Goal: Transaction & Acquisition: Purchase product/service

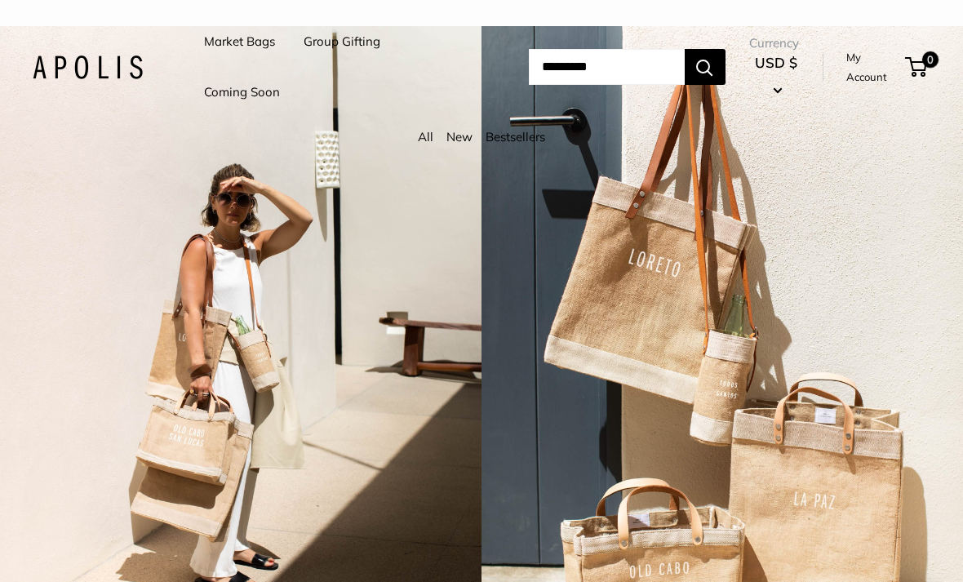
click at [262, 90] on link "Coming Soon" at bounding box center [242, 92] width 76 height 23
click at [257, 47] on link "Market Bags" at bounding box center [239, 41] width 71 height 23
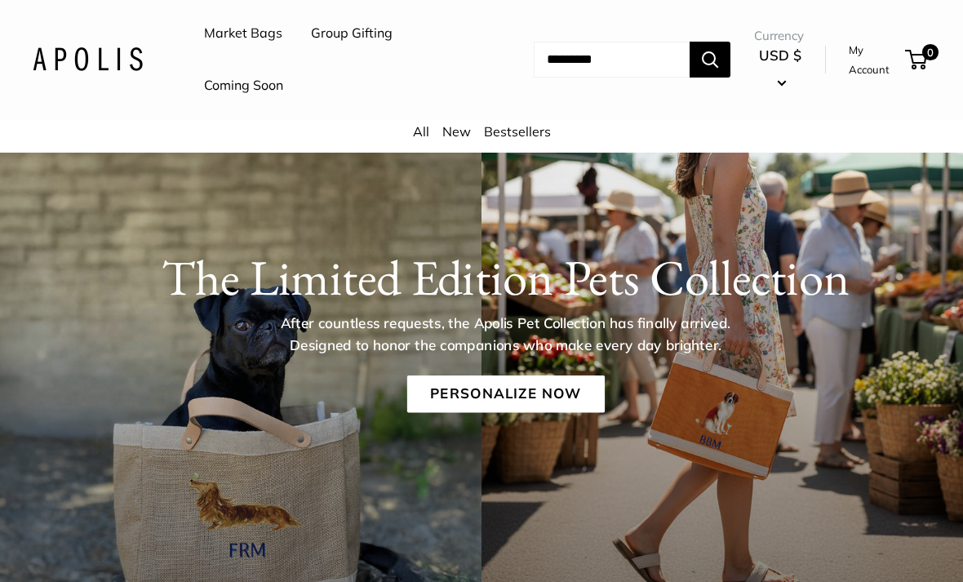
scroll to position [73, 0]
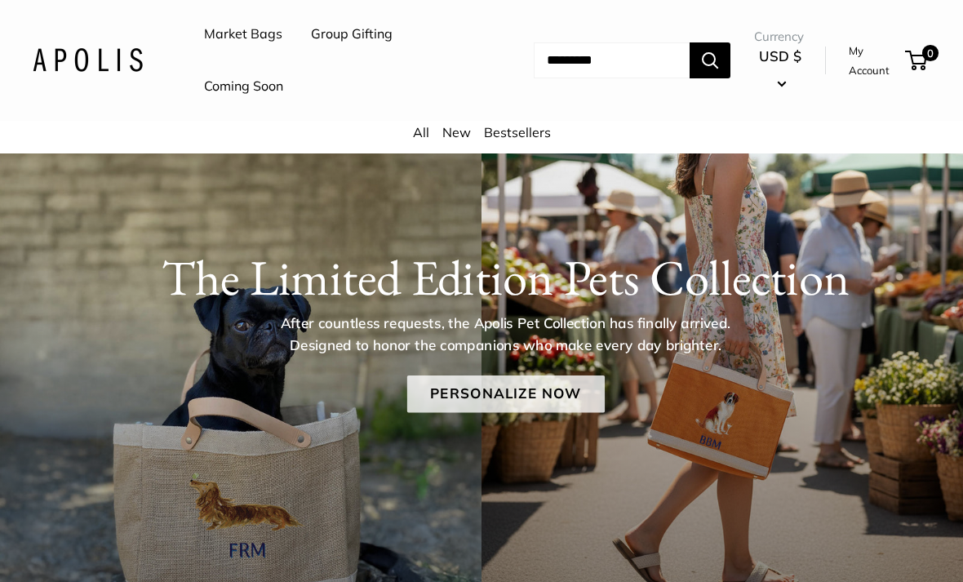
click at [569, 380] on link "Personalize Now" at bounding box center [505, 394] width 198 height 38
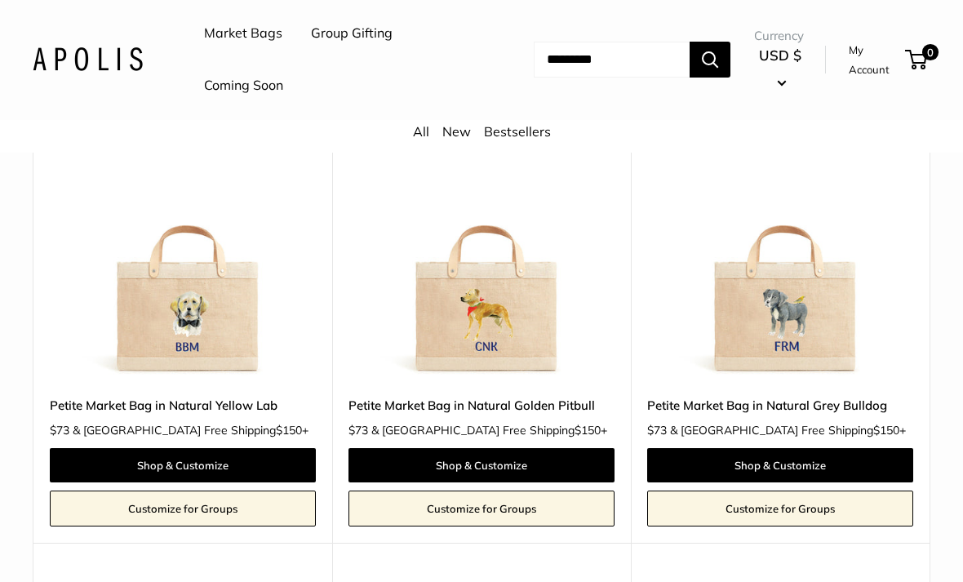
scroll to position [768, 0]
click at [227, 313] on img at bounding box center [183, 246] width 266 height 266
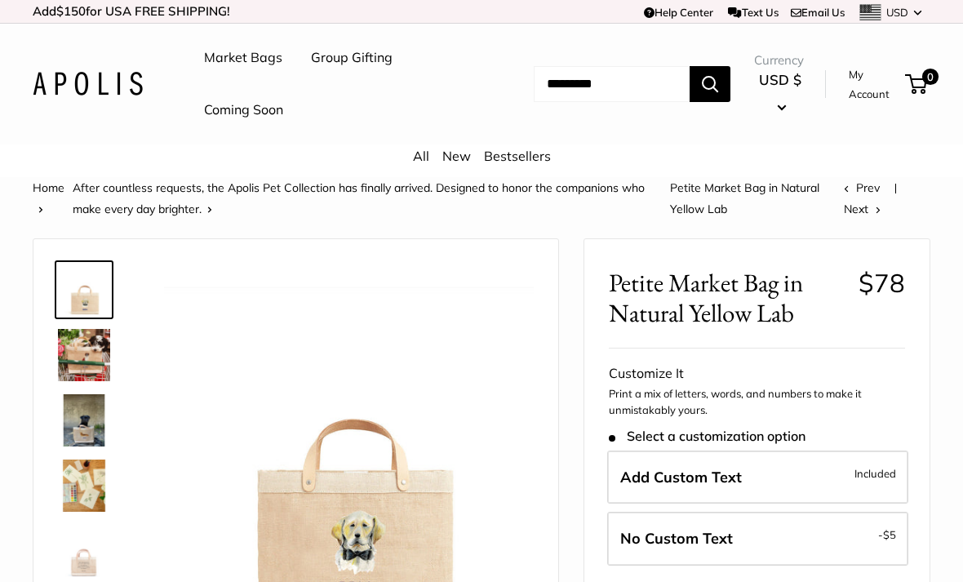
click at [103, 358] on img at bounding box center [84, 355] width 52 height 52
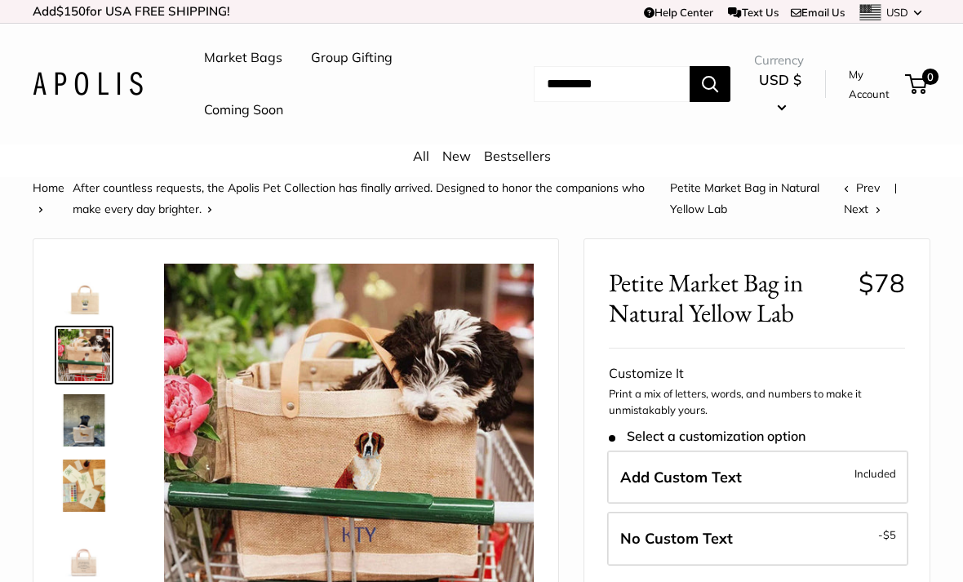
click at [93, 438] on img at bounding box center [84, 420] width 52 height 52
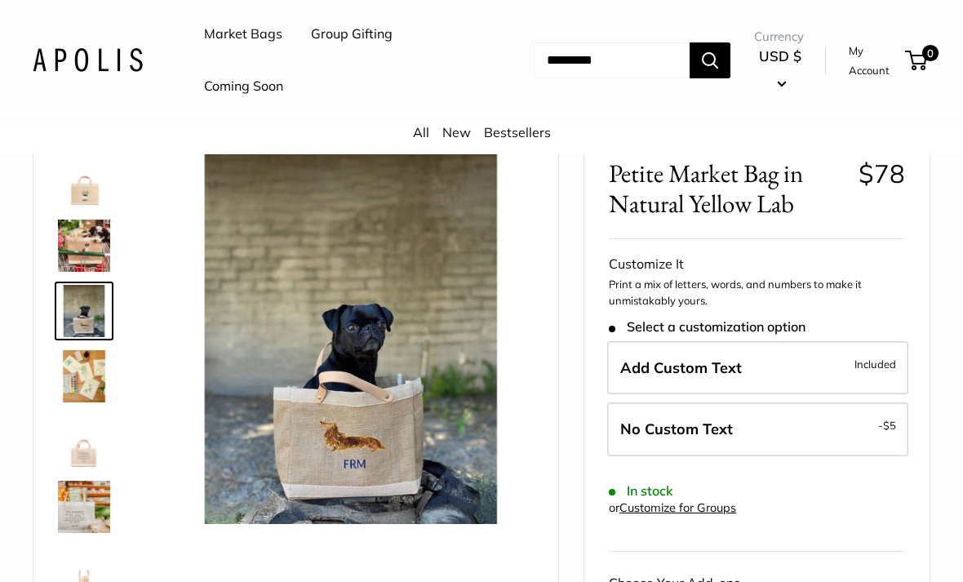
scroll to position [114, 0]
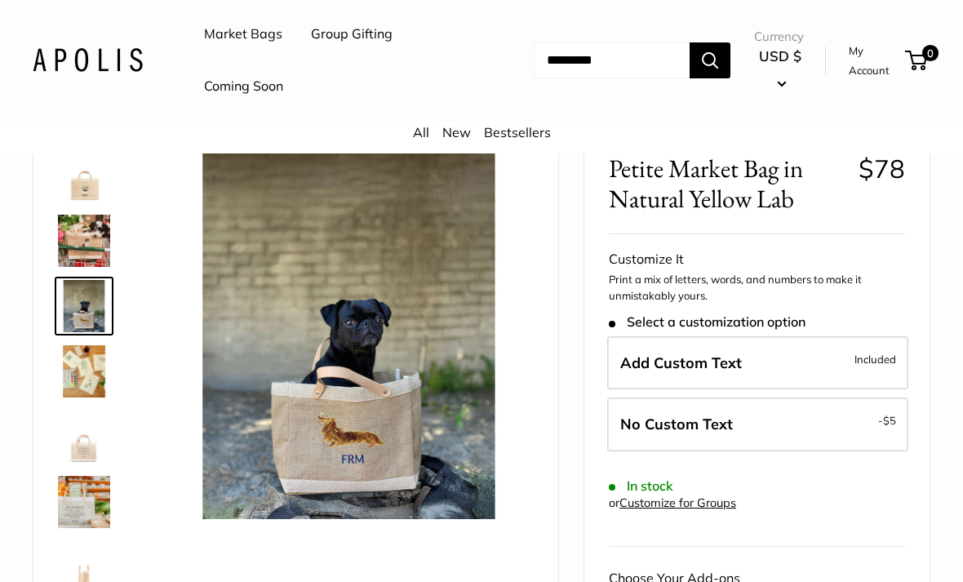
click at [88, 442] on img at bounding box center [84, 437] width 52 height 52
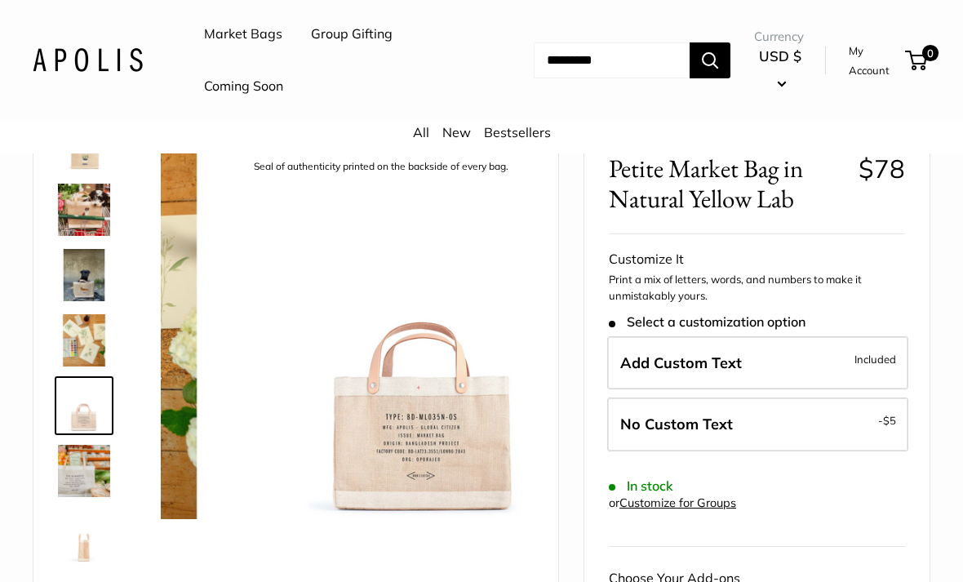
scroll to position [39, 0]
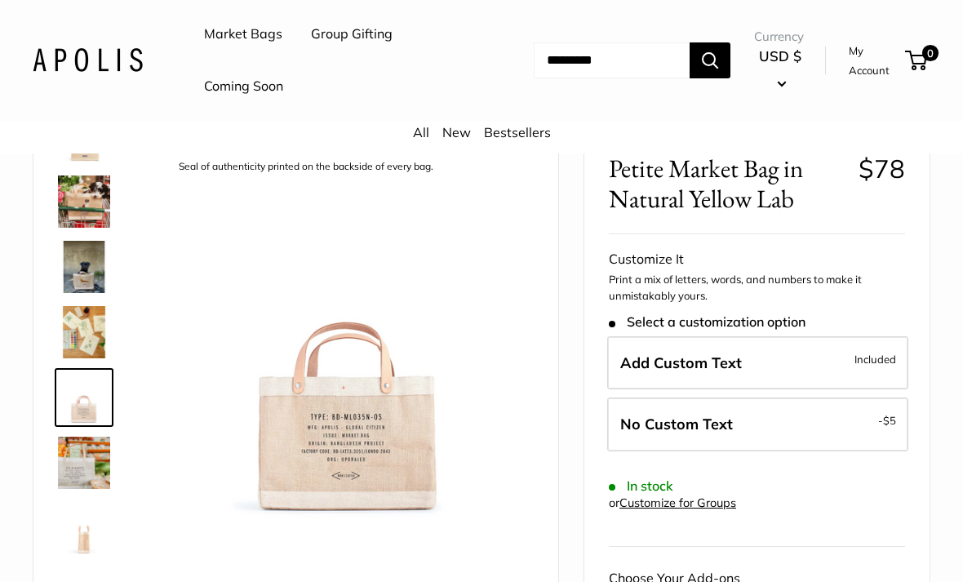
click at [89, 329] on img at bounding box center [84, 332] width 52 height 52
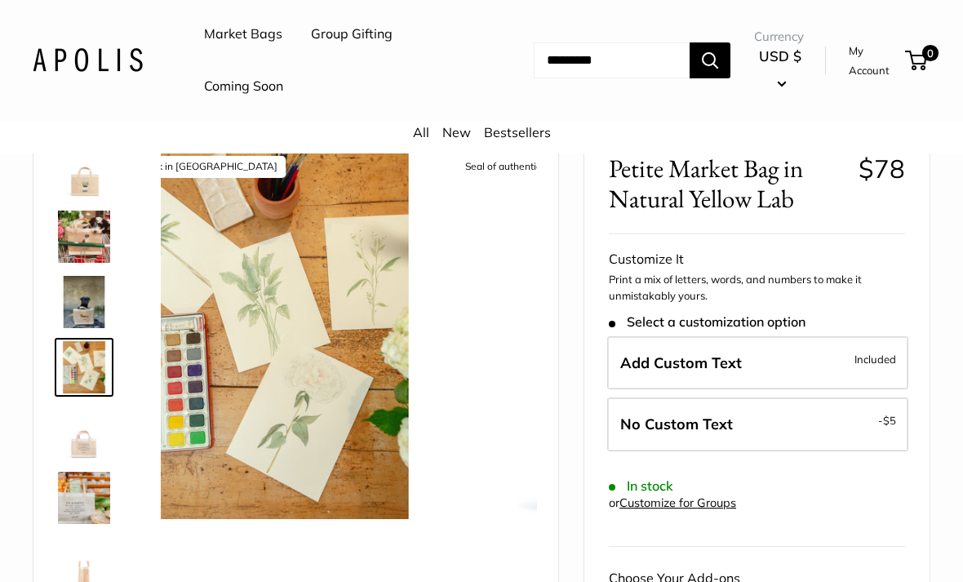
scroll to position [0, 0]
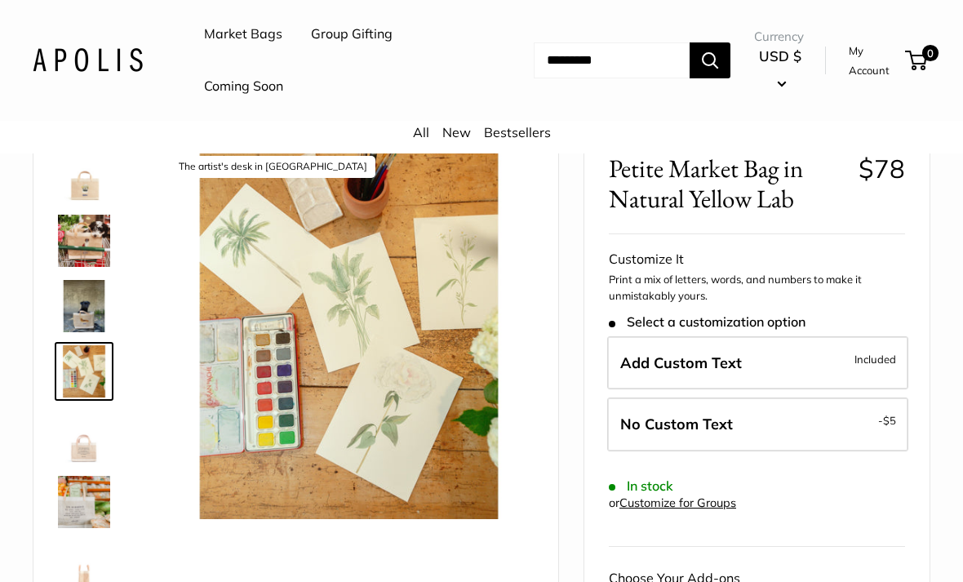
click at [82, 504] on img at bounding box center [84, 502] width 52 height 52
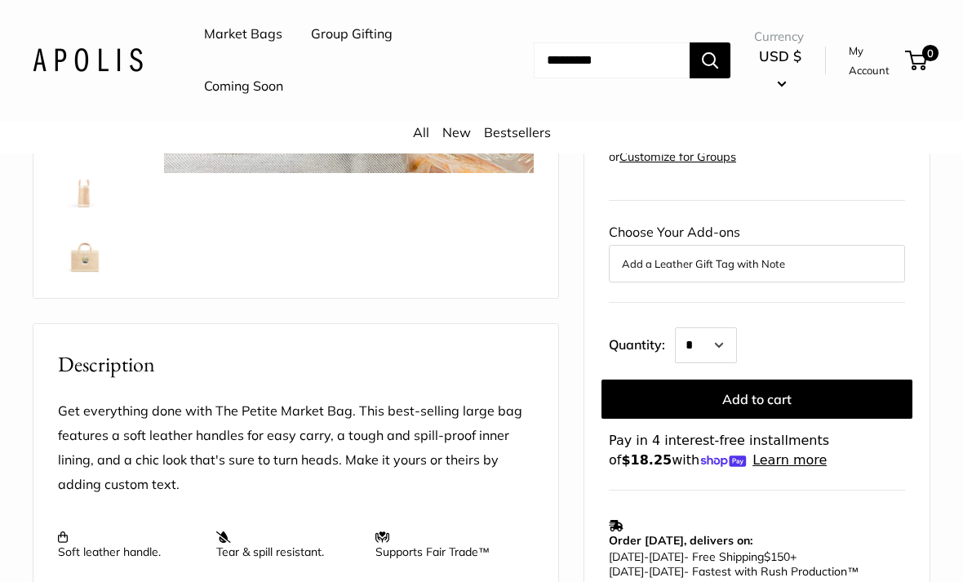
scroll to position [461, 0]
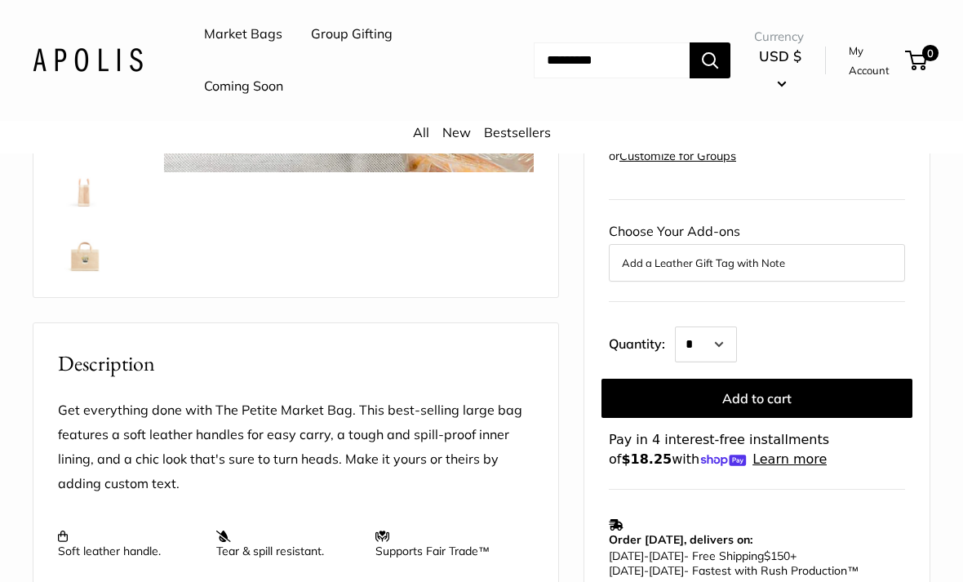
click at [85, 257] on img at bounding box center [84, 246] width 52 height 52
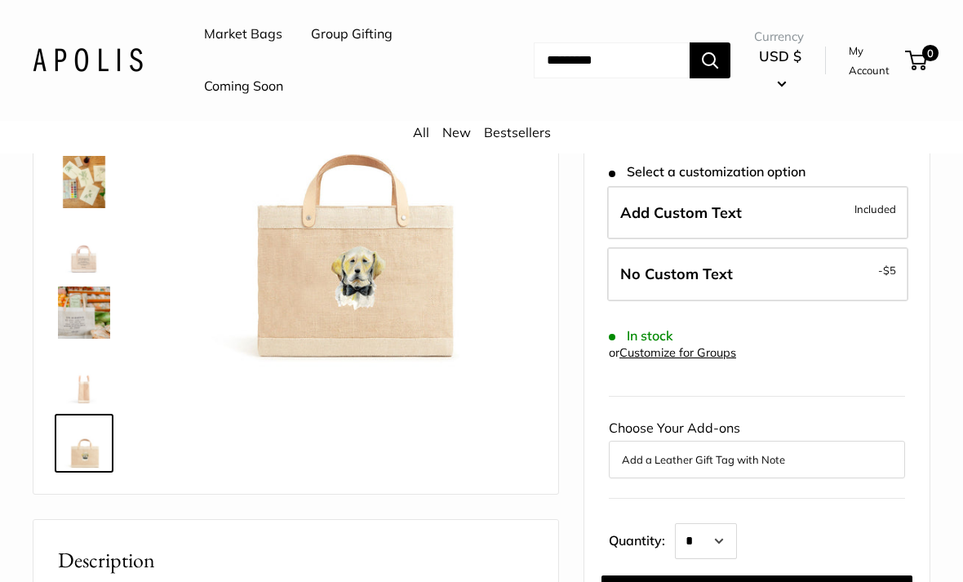
click at [433, 301] on img at bounding box center [349, 184] width 370 height 370
